Goal: Navigation & Orientation: Find specific page/section

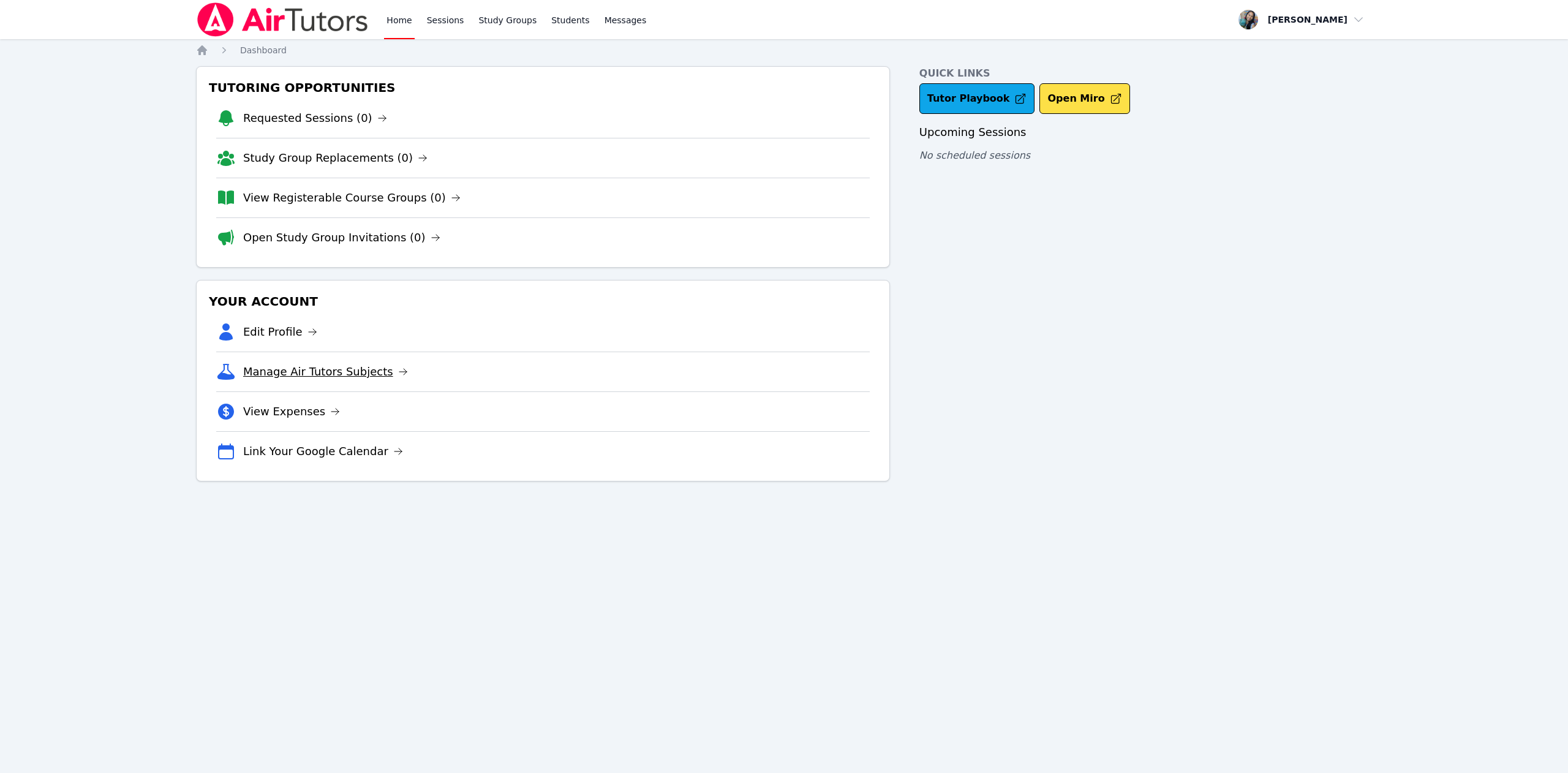
click at [364, 374] on link "Manage Air Tutors Subjects" at bounding box center [326, 371] width 165 height 17
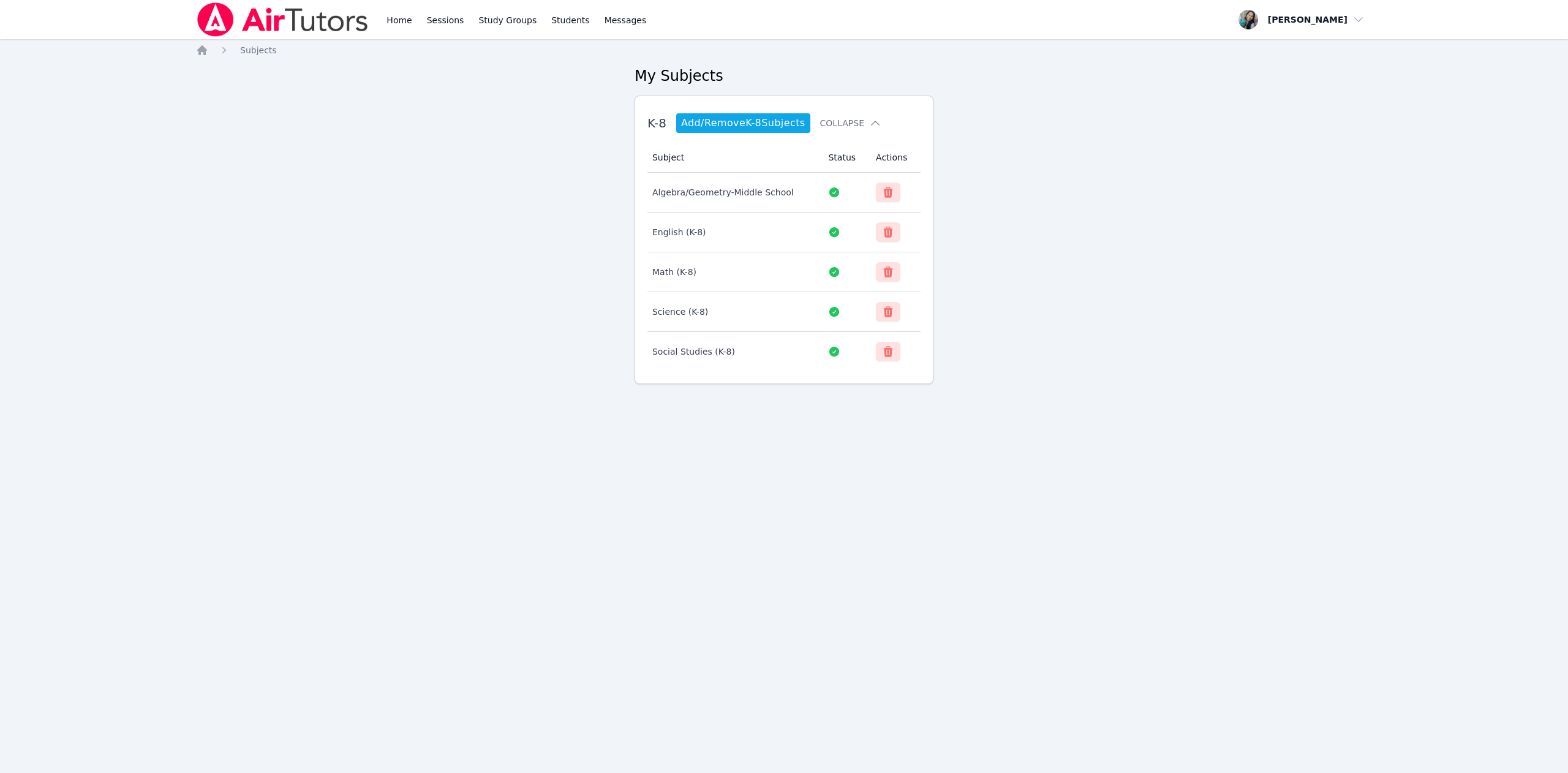
click at [382, 9] on div "Home Sessions Study Groups Students Messages" at bounding box center [422, 20] width 453 height 39
click at [395, 14] on link "Home" at bounding box center [399, 20] width 30 height 39
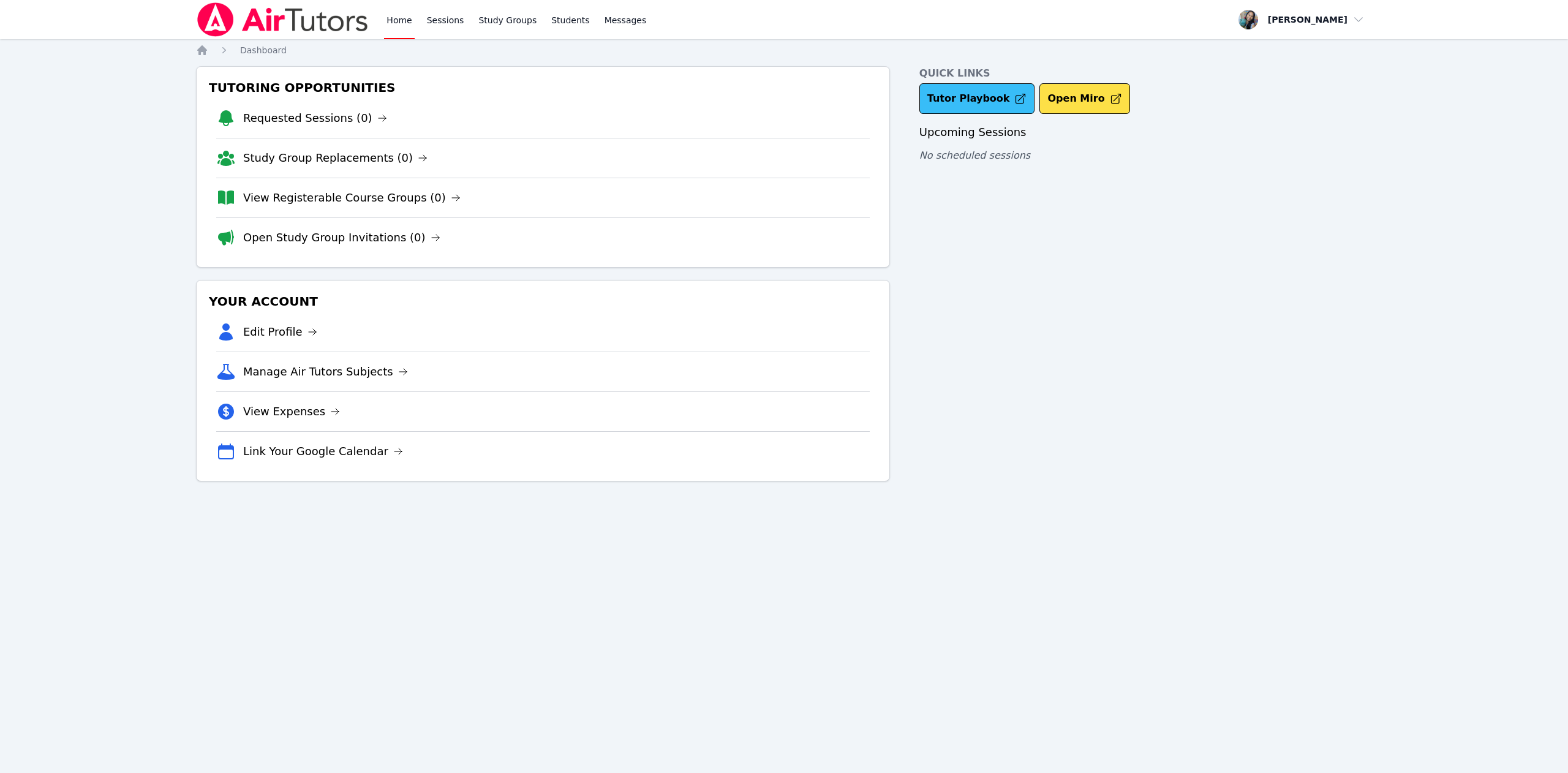
click at [966, 105] on link "Tutor Playbook" at bounding box center [978, 98] width 116 height 30
